Goal: Browse casually: Explore the website without a specific task or goal

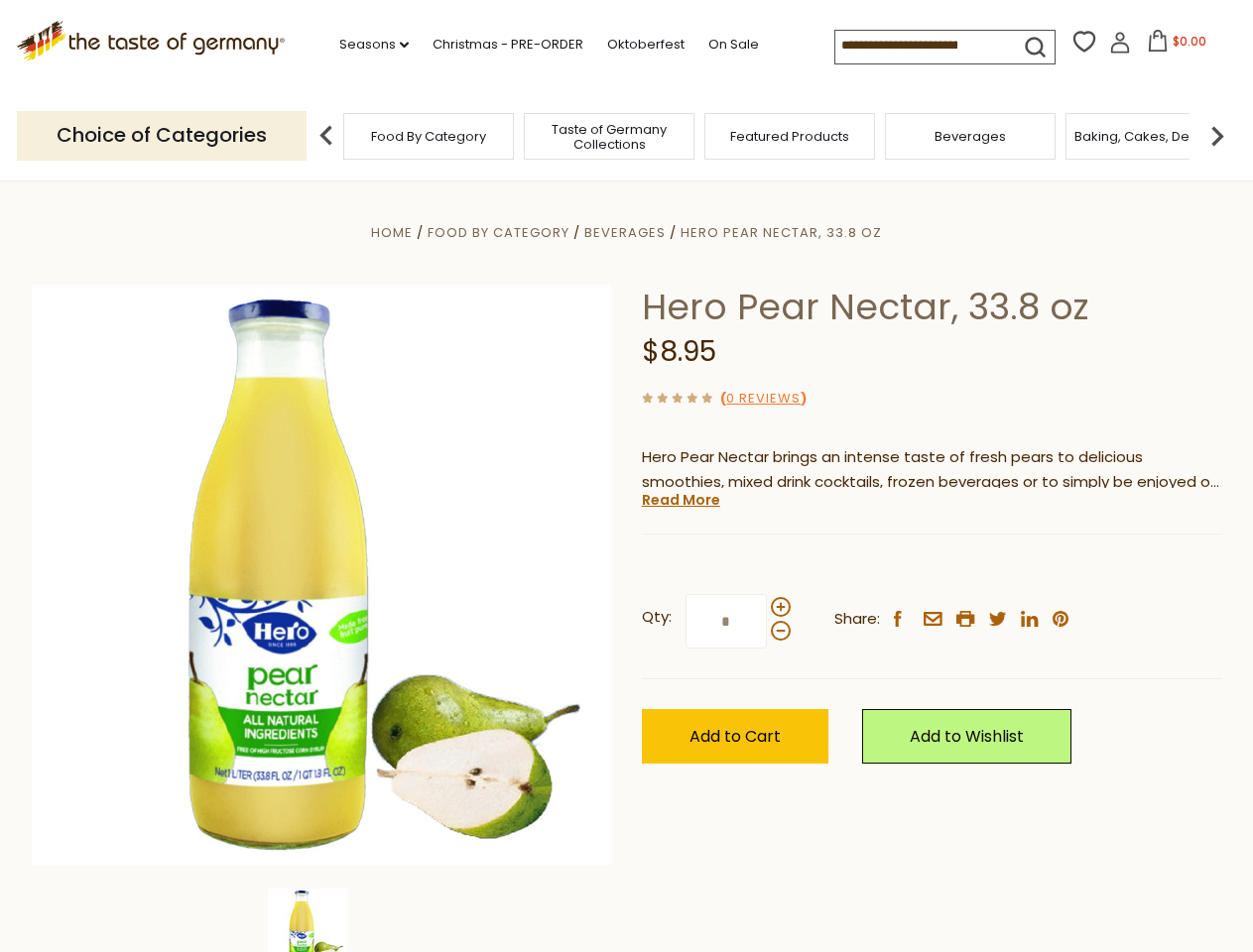
click at [626, 476] on div "Home Food By Category [GEOGRAPHIC_DATA] Hero Pear Nectar, 33.8 oz Hero Pear Nec…" at bounding box center [627, 602] width 1220 height 764
click at [366, 45] on link "Seasons dropdown_arrow" at bounding box center [374, 45] width 69 height 22
click at [921, 46] on input at bounding box center [919, 45] width 168 height 28
click at [1173, 47] on span "$0.00" at bounding box center [1190, 41] width 34 height 17
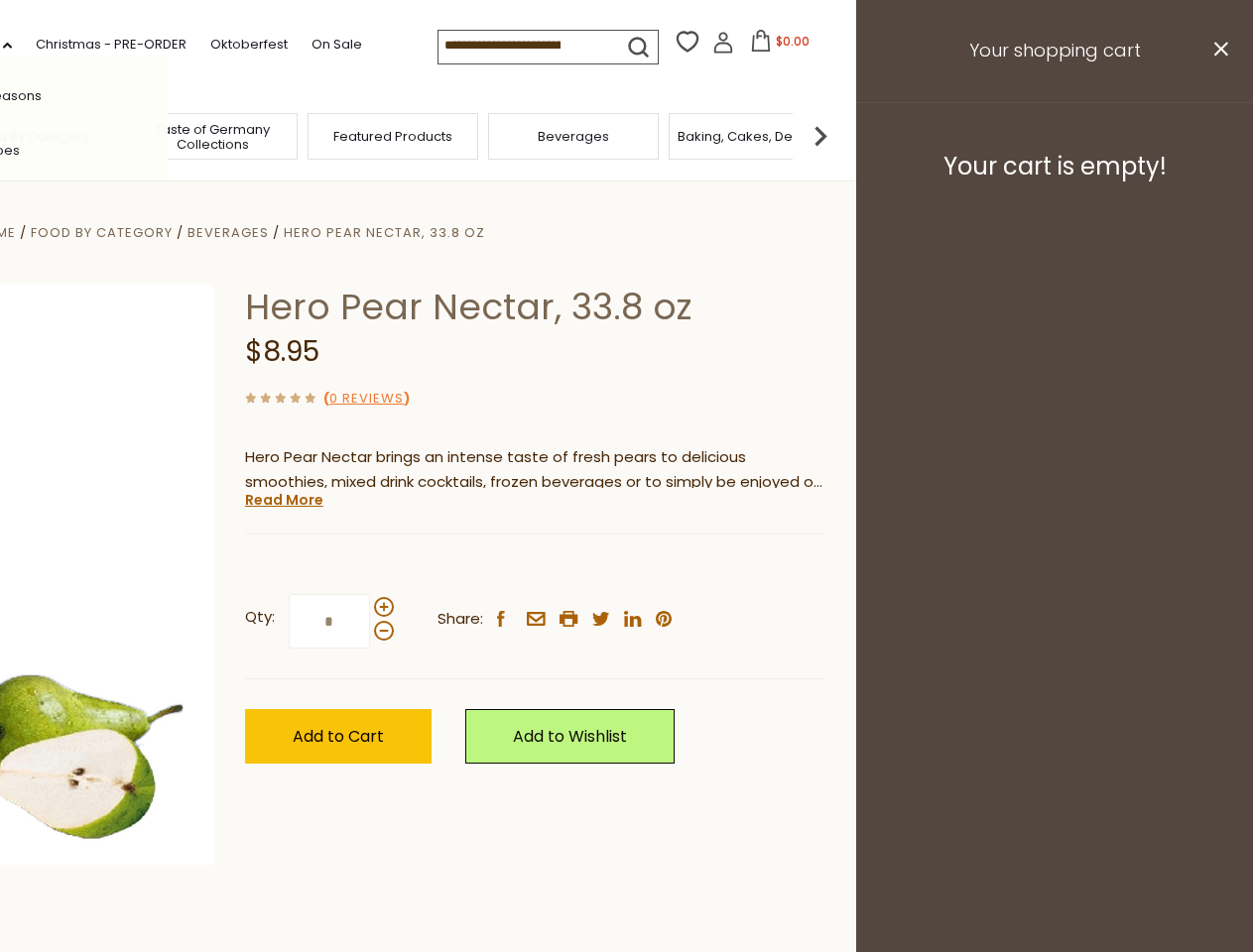
click at [168, 135] on div "All Seasons Recipes Game Day [DATE] [DATE] [DATE][PERSON_NAME] [DATE] Springfes…" at bounding box center [55, 476] width 225 height 841
click at [840, 135] on img at bounding box center [820, 136] width 40 height 40
click at [626, 566] on div "Qty: * Share: facebook email printer twitter linkedin pinterest" at bounding box center [535, 622] width 580 height 115
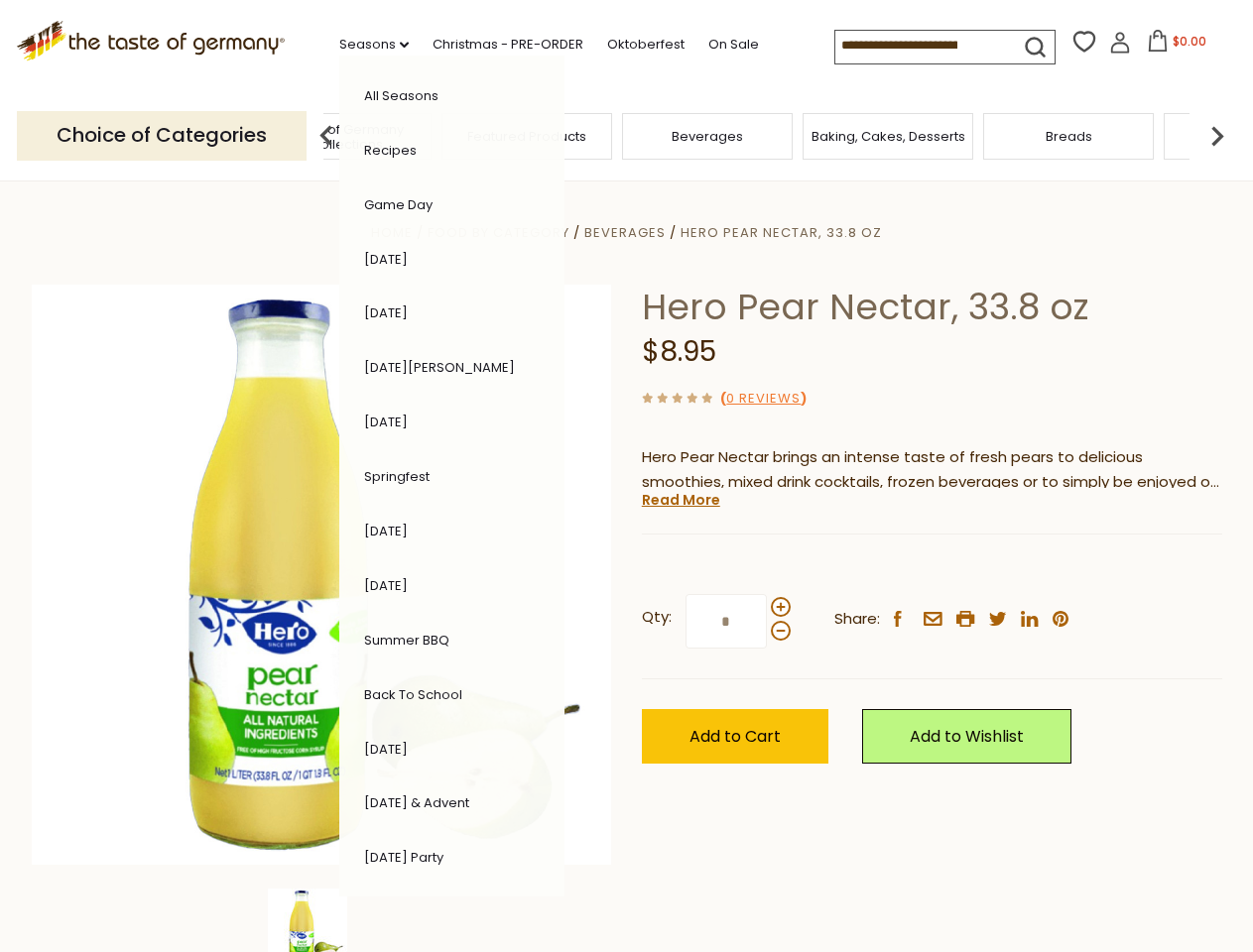
click at [321, 920] on img at bounding box center [308, 928] width 79 height 79
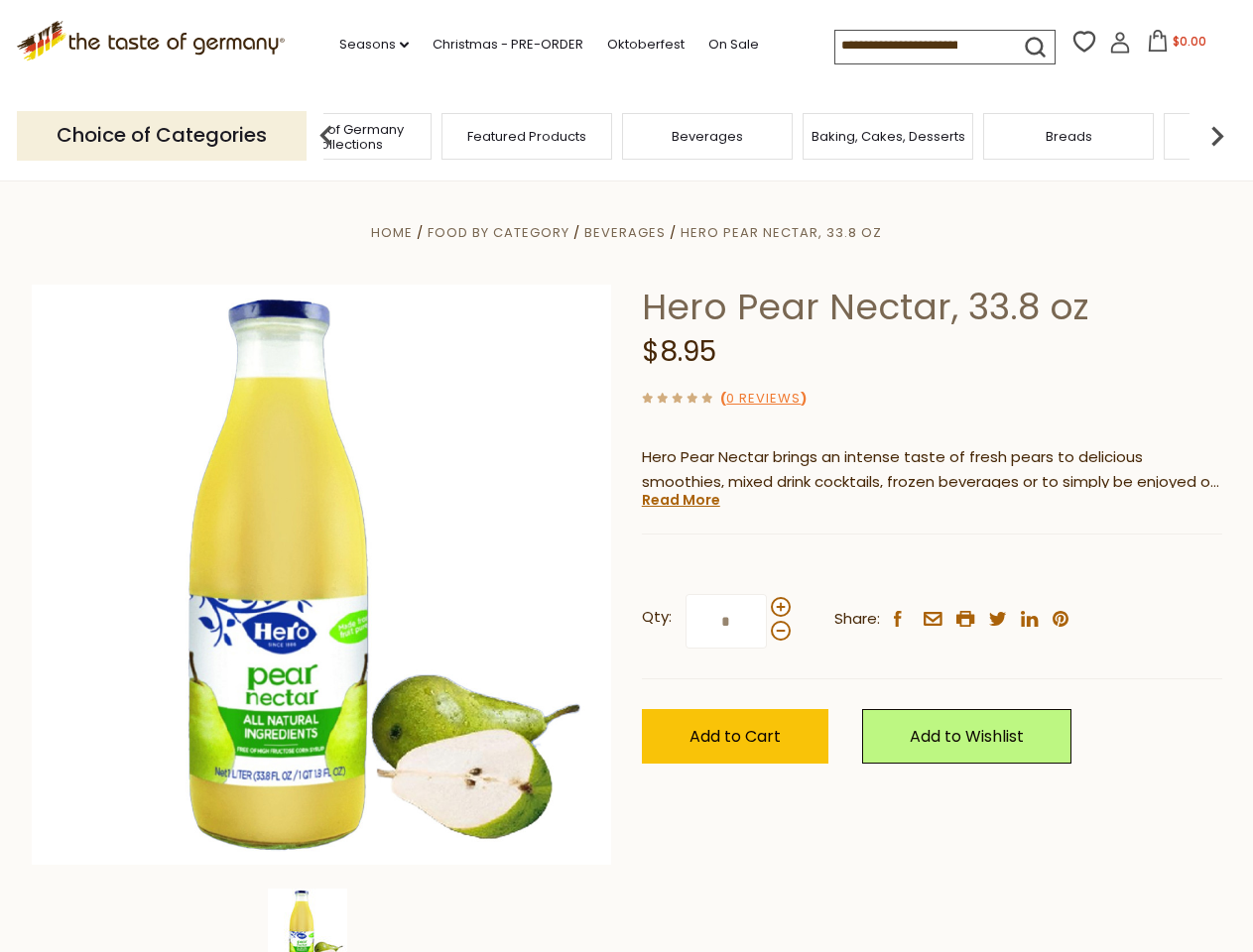
click at [321, 920] on img at bounding box center [308, 928] width 79 height 79
click at [680, 500] on link "Read More" at bounding box center [681, 500] width 78 height 20
